Goal: Check status: Check status

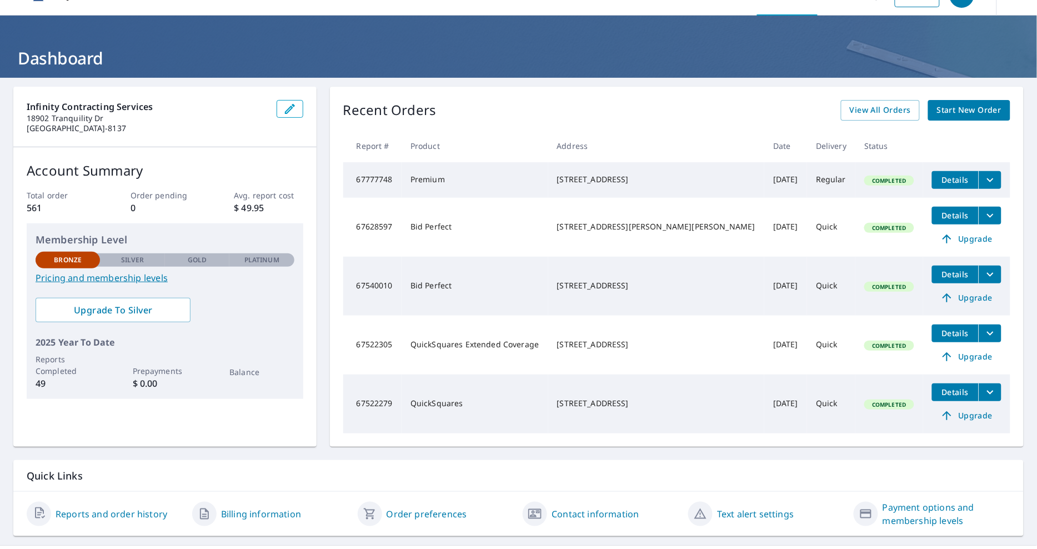
scroll to position [53, 0]
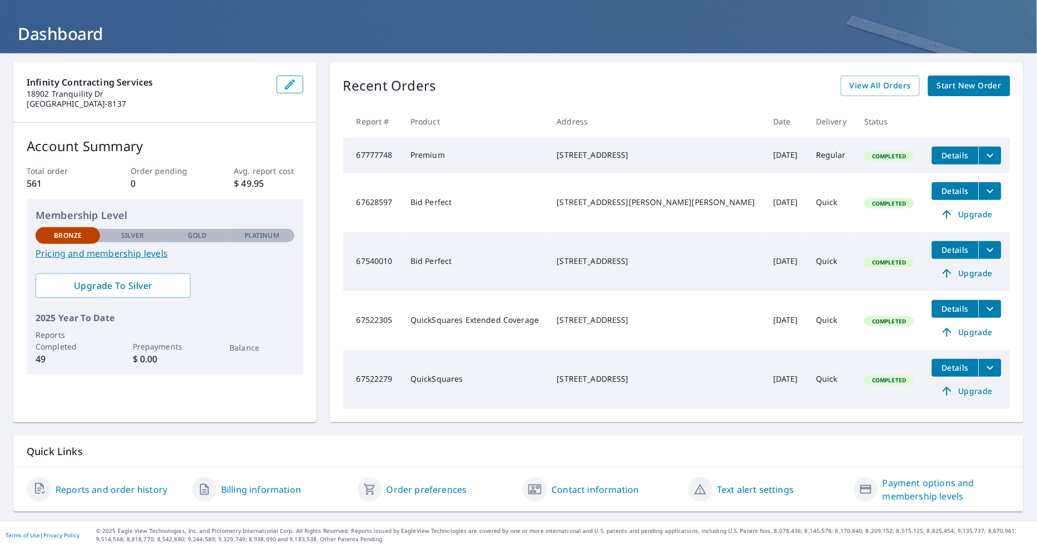
click at [881, 79] on span "View All Orders" at bounding box center [880, 86] width 61 height 14
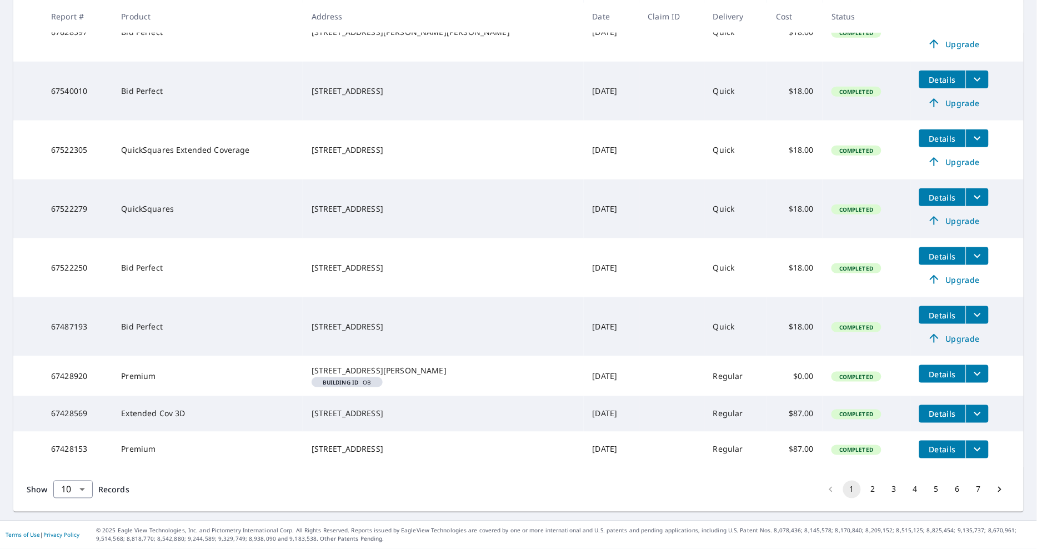
scroll to position [302, 0]
click at [872, 486] on button "2" at bounding box center [873, 490] width 18 height 18
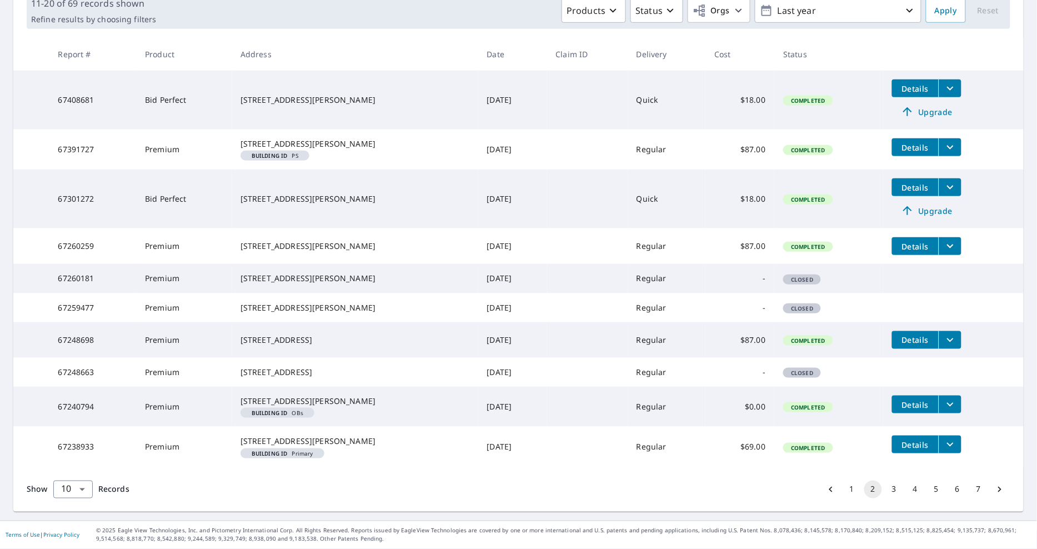
scroll to position [236, 0]
click at [894, 498] on button "3" at bounding box center [895, 490] width 18 height 18
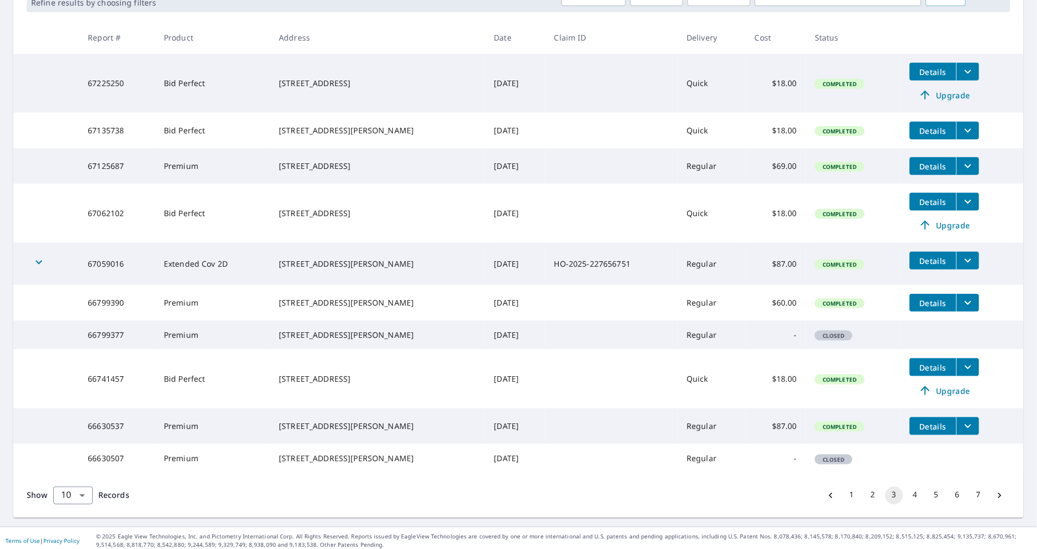
scroll to position [237, 0]
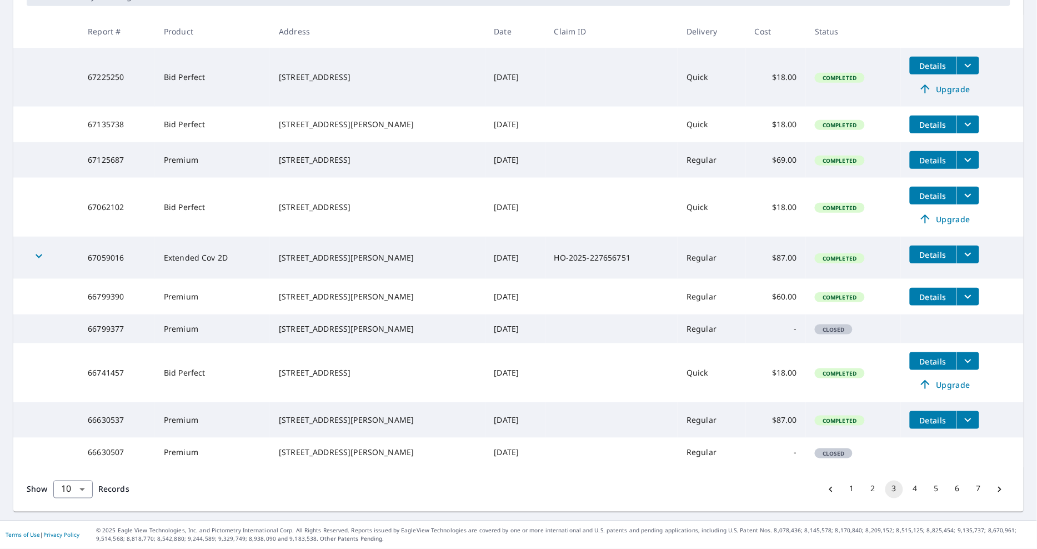
click at [913, 490] on button "4" at bounding box center [916, 490] width 18 height 18
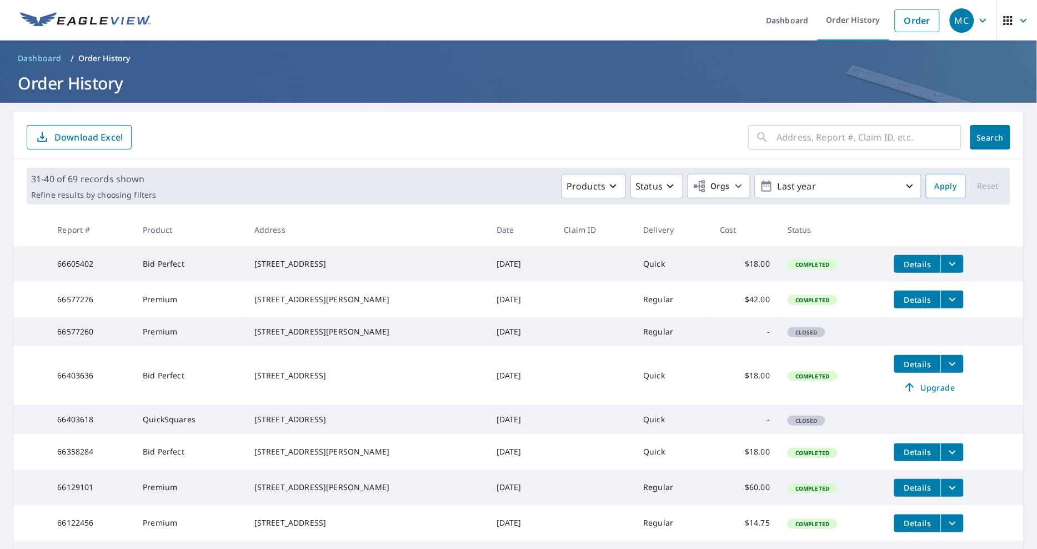
click at [855, 130] on input "text" at bounding box center [869, 137] width 184 height 31
click at [837, 135] on input "text" at bounding box center [869, 137] width 184 height 31
type input "B"
paste input "[STREET_ADDRESS]"
type input "[STREET_ADDRESS]"
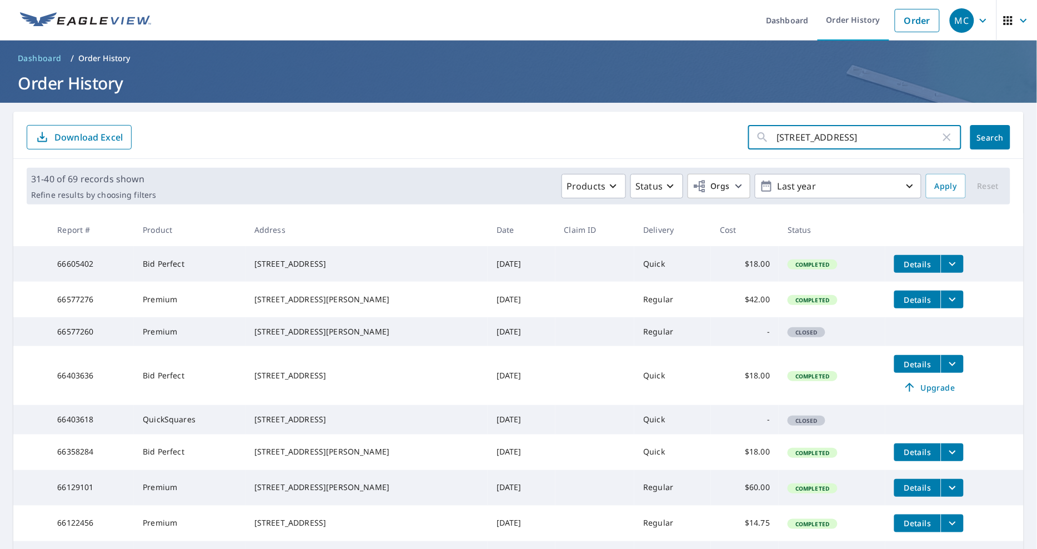
click at [1001, 133] on span "Search" at bounding box center [990, 137] width 22 height 11
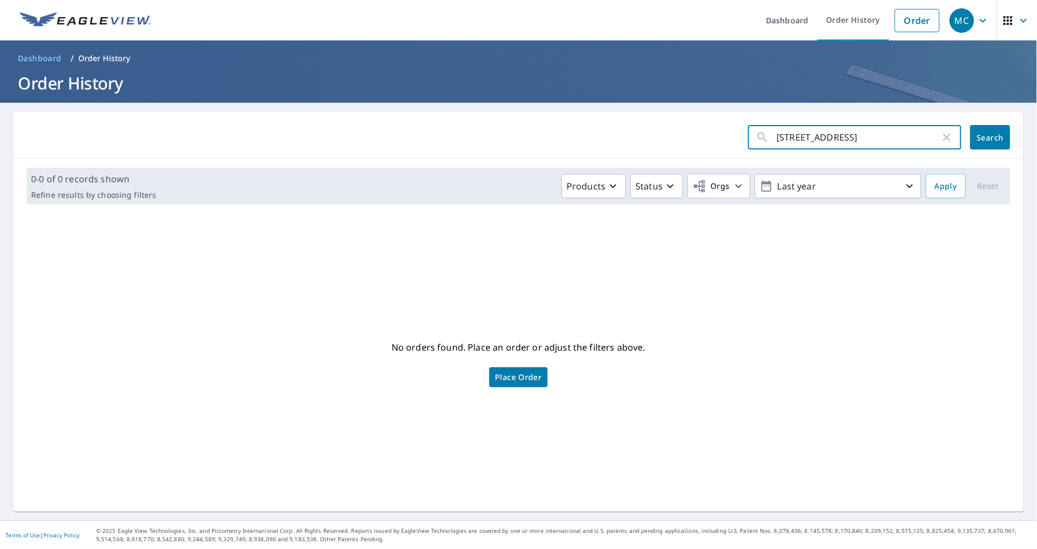
drag, startPoint x: 935, startPoint y: 135, endPoint x: 844, endPoint y: 137, distance: 90.6
click at [844, 137] on input "[STREET_ADDRESS]" at bounding box center [858, 137] width 163 height 31
type input "[GEOGRAPHIC_DATA]"
click button "Search" at bounding box center [991, 137] width 40 height 24
drag, startPoint x: 871, startPoint y: 136, endPoint x: 713, endPoint y: 139, distance: 157.8
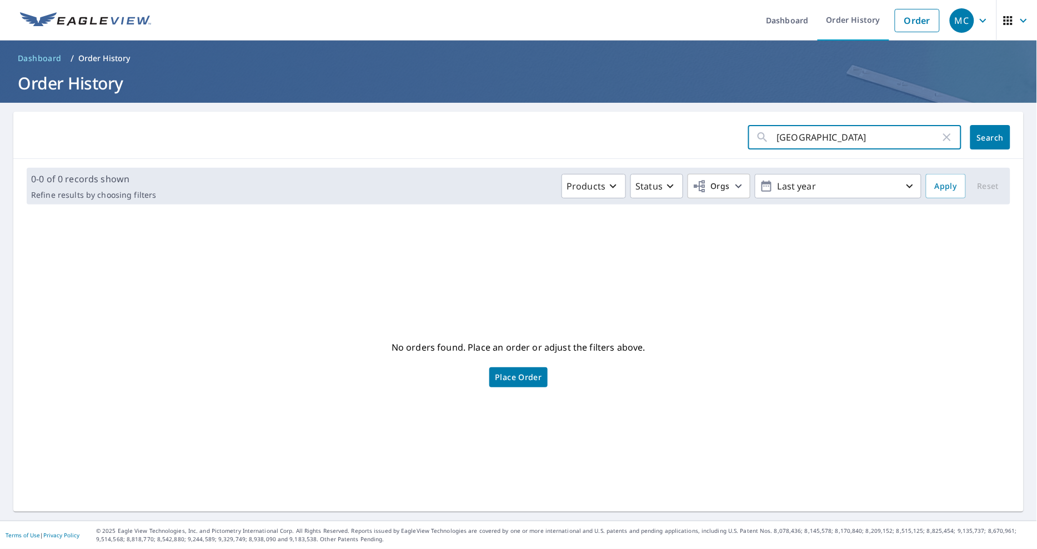
click at [667, 140] on form "[GEOGRAPHIC_DATA] ​ Search" at bounding box center [519, 137] width 984 height 24
type input "t"
type input "[PERSON_NAME]"
click button "Search" at bounding box center [991, 137] width 40 height 24
click at [951, 136] on icon "button" at bounding box center [947, 137] width 13 height 13
